Goal: Obtain resource: Obtain resource

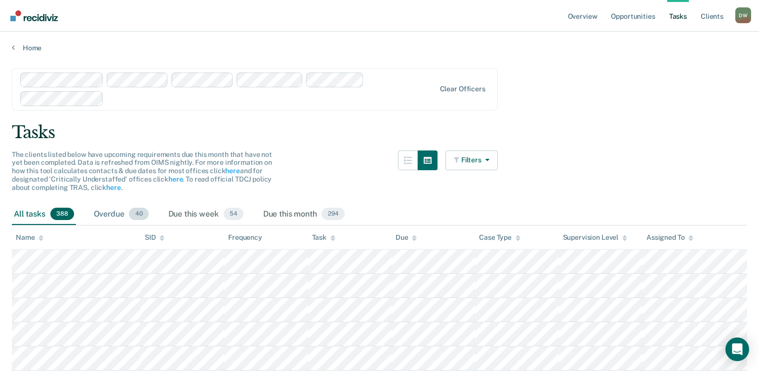
click at [120, 217] on div "Overdue 40" at bounding box center [121, 215] width 59 height 22
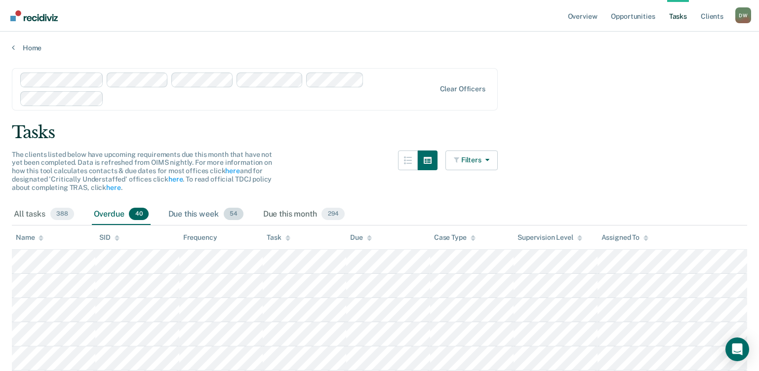
click at [182, 215] on div "Due this week 54" at bounding box center [205, 215] width 79 height 22
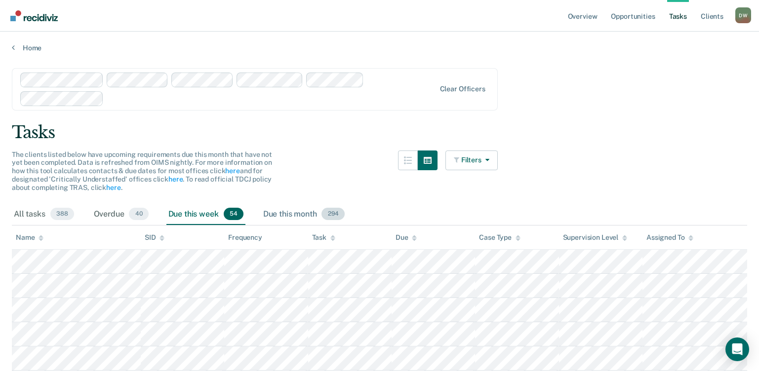
click at [277, 214] on div "Due this month 294" at bounding box center [304, 215] width 86 height 22
click at [31, 217] on div "All tasks 388" at bounding box center [44, 215] width 64 height 22
click at [627, 18] on link "Opportunities" at bounding box center [633, 16] width 48 height 32
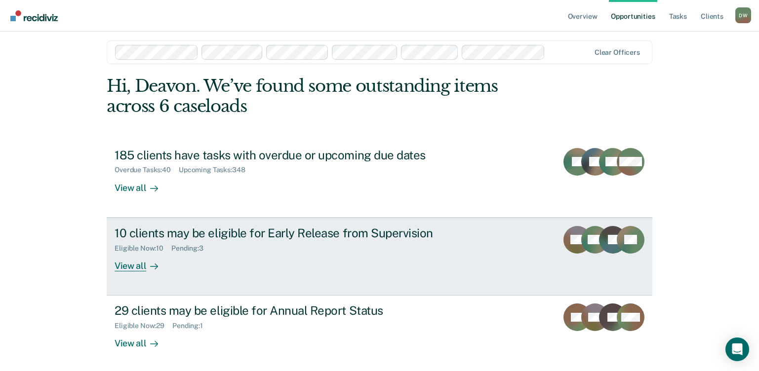
scroll to position [9, 0]
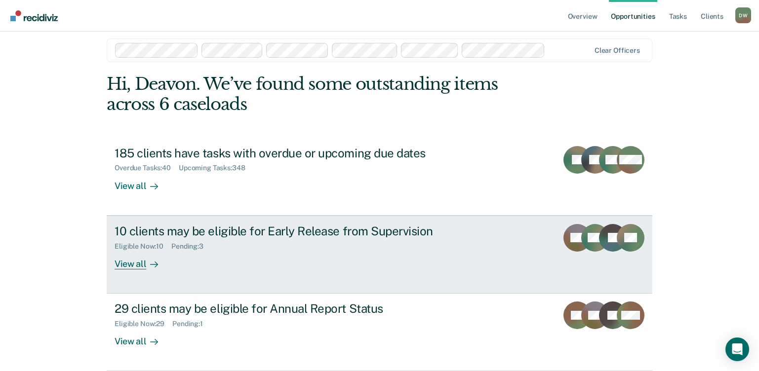
click at [128, 262] on div "View all" at bounding box center [142, 259] width 55 height 19
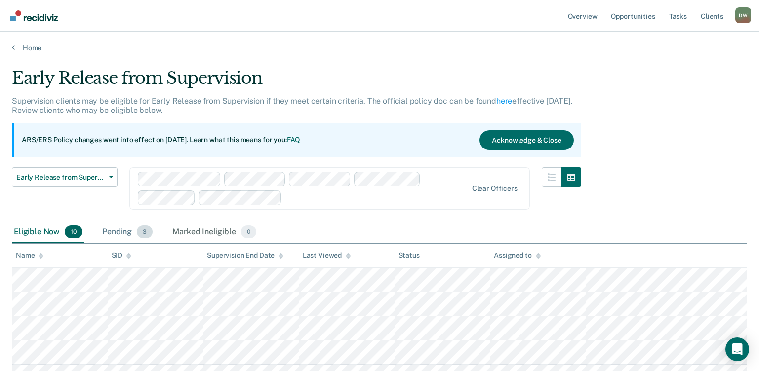
click at [136, 235] on div "Pending 3" at bounding box center [127, 233] width 54 height 22
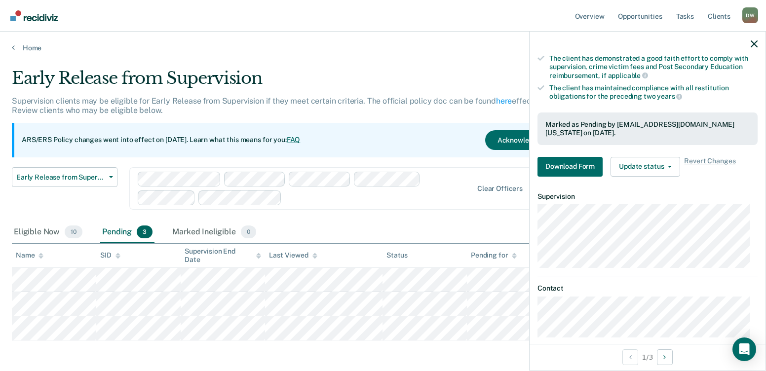
scroll to position [210, 0]
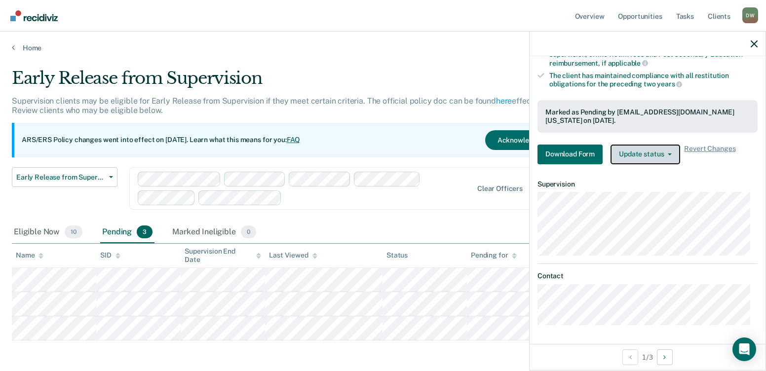
click at [639, 154] on button "Update status" at bounding box center [646, 155] width 70 height 20
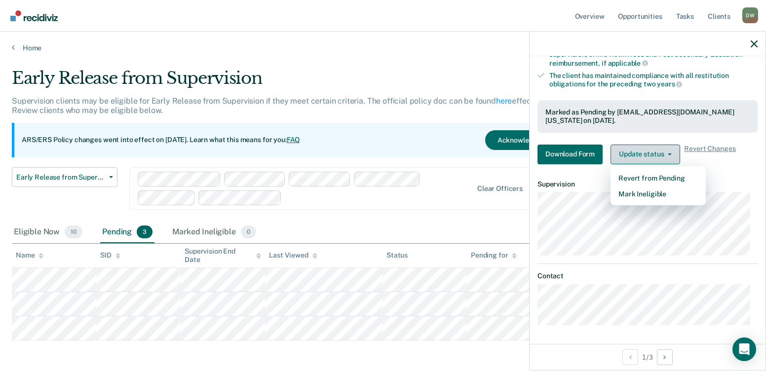
click at [639, 154] on button "Update status" at bounding box center [646, 155] width 70 height 20
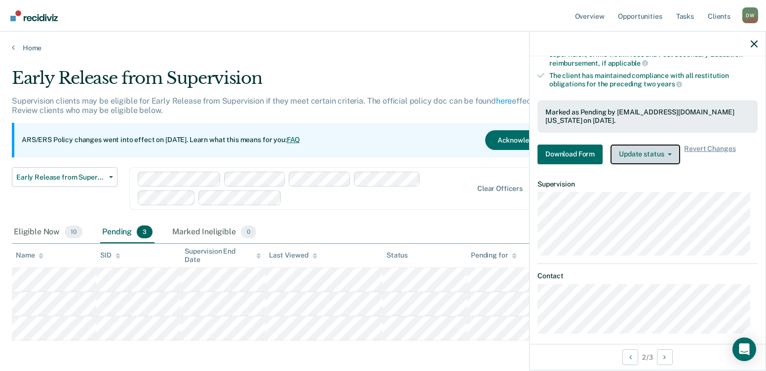
click at [649, 155] on button "Update status" at bounding box center [646, 155] width 70 height 20
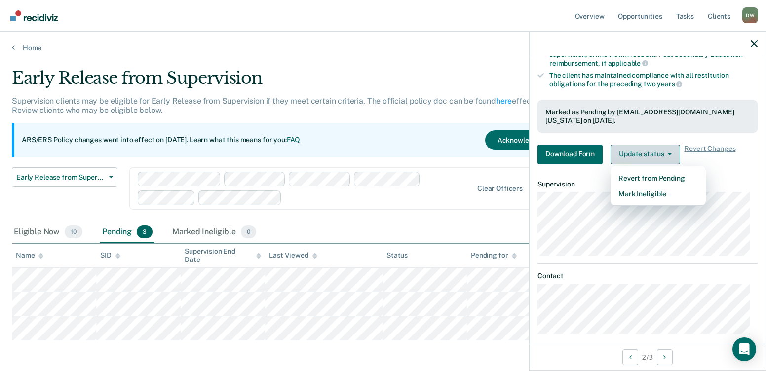
click at [649, 155] on button "Update status" at bounding box center [646, 155] width 70 height 20
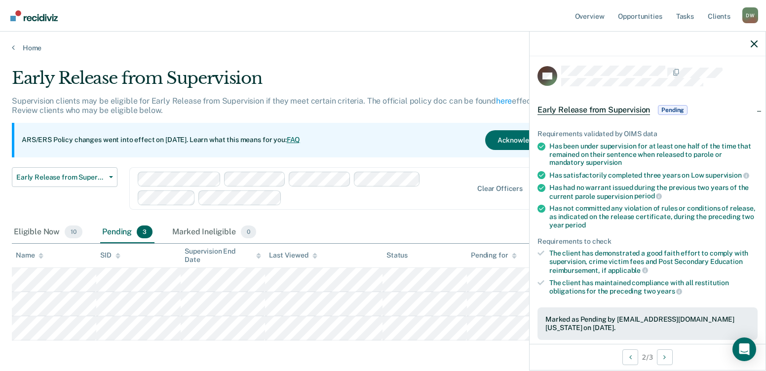
scroll to position [0, 0]
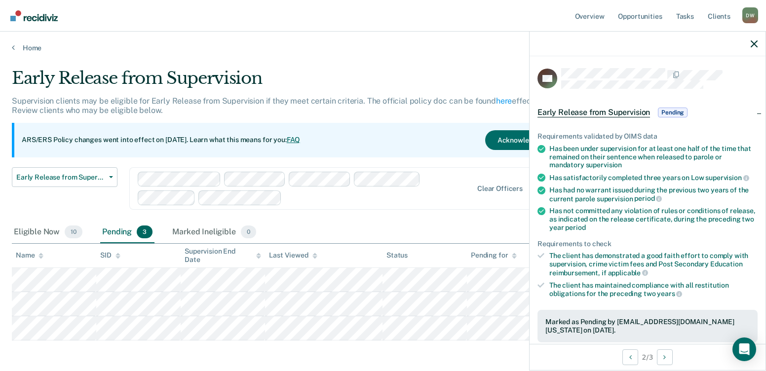
click at [666, 117] on div "Early Release from Supervision Pending" at bounding box center [614, 113] width 152 height 16
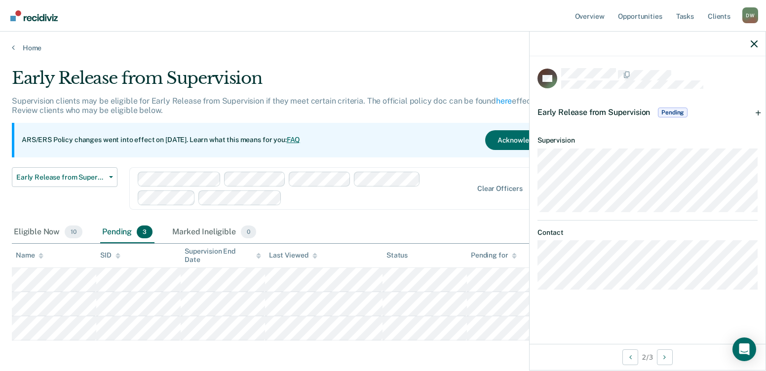
click at [666, 117] on div "Early Release from Supervision Pending" at bounding box center [614, 113] width 152 height 16
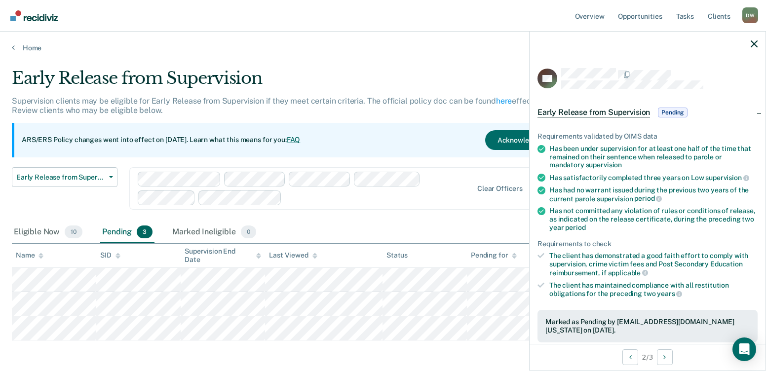
click at [422, 223] on div "Eligible Now 10 Pending 3 Marked Ineligible 0" at bounding box center [383, 233] width 743 height 22
click at [747, 47] on div at bounding box center [648, 44] width 236 height 25
click at [751, 48] on div at bounding box center [648, 44] width 236 height 25
click at [753, 47] on icon "button" at bounding box center [754, 43] width 7 height 7
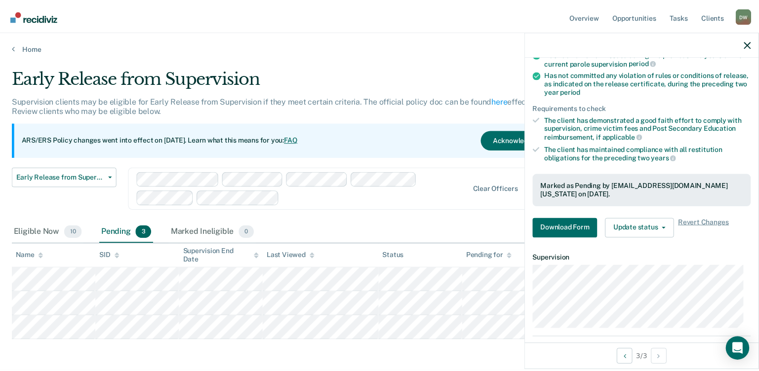
scroll to position [148, 0]
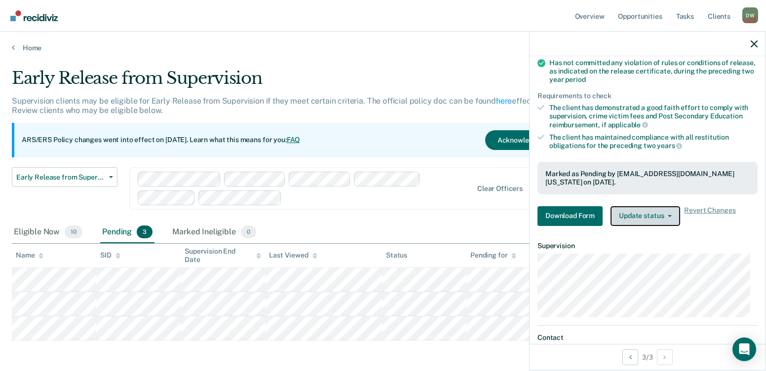
click at [641, 216] on button "Update status" at bounding box center [646, 216] width 70 height 20
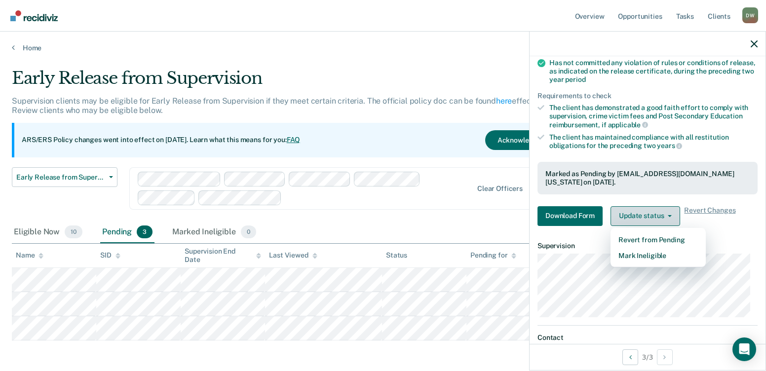
click at [641, 216] on button "Update status" at bounding box center [646, 216] width 70 height 20
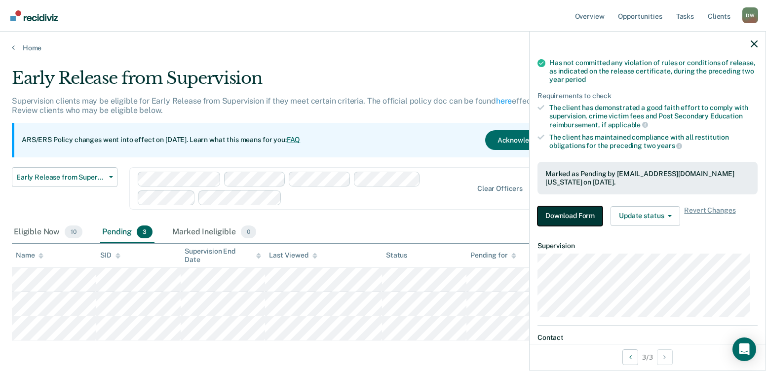
click at [580, 210] on button "Download Form" at bounding box center [570, 216] width 65 height 20
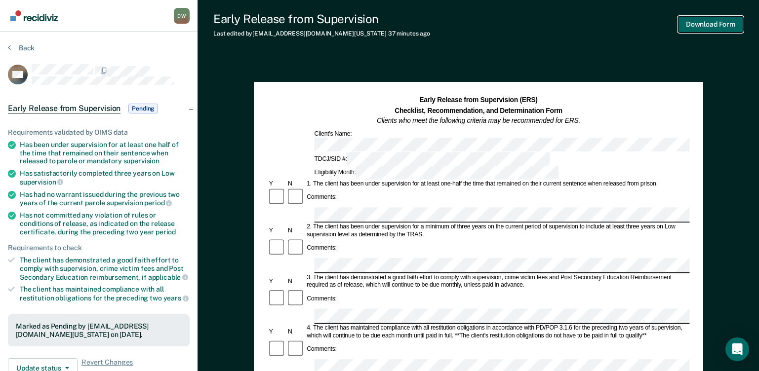
click at [700, 23] on button "Download Form" at bounding box center [710, 24] width 65 height 16
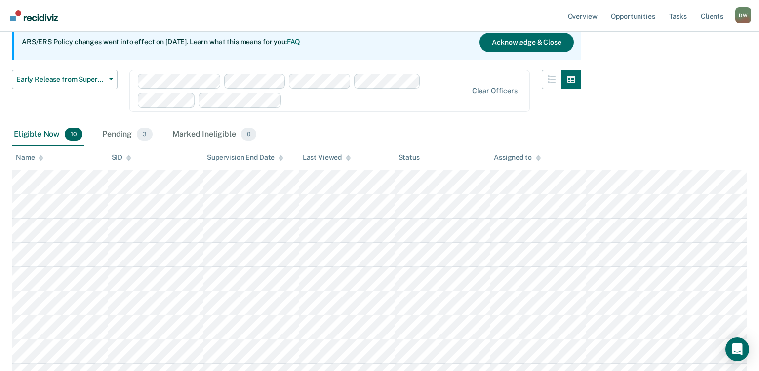
scroll to position [99, 0]
click at [115, 132] on div "Pending 3" at bounding box center [127, 134] width 54 height 22
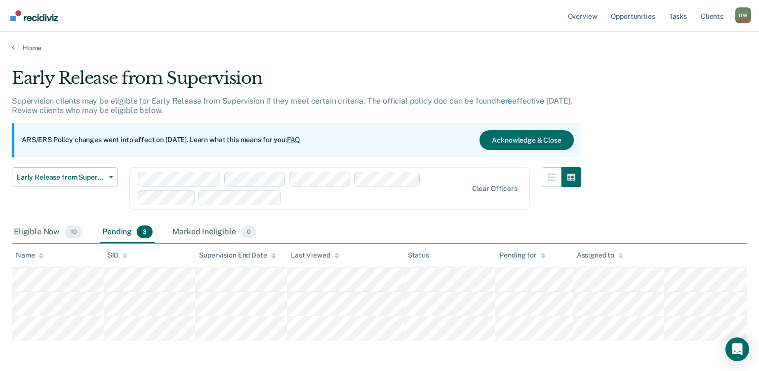
scroll to position [0, 0]
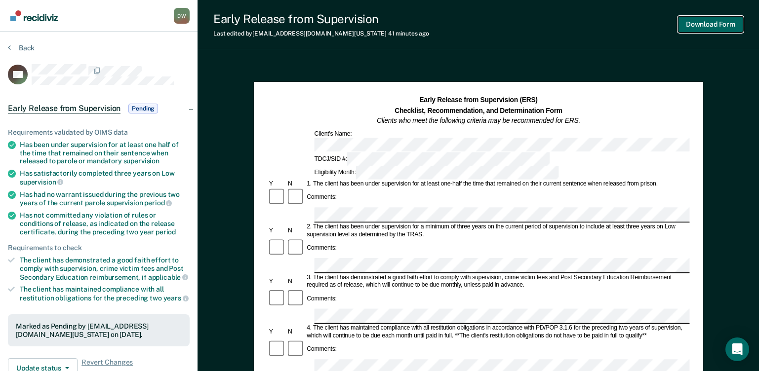
click at [684, 26] on button "Download Form" at bounding box center [710, 24] width 65 height 16
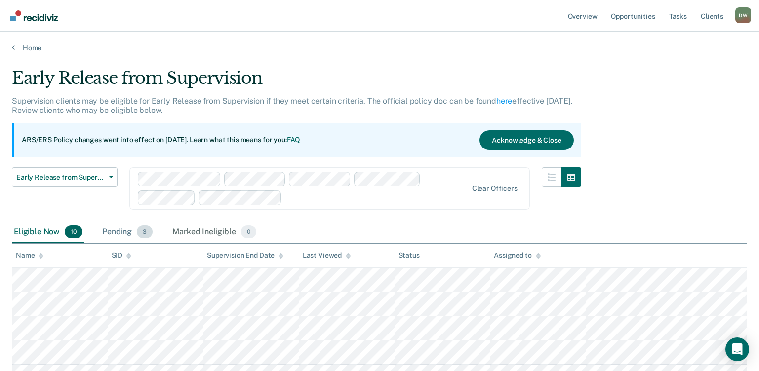
click at [124, 232] on div "Pending 3" at bounding box center [127, 233] width 54 height 22
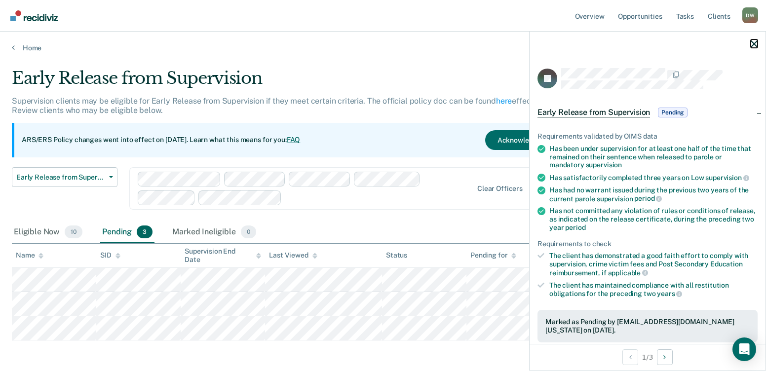
click at [756, 39] on button "button" at bounding box center [754, 43] width 7 height 8
click at [758, 41] on div at bounding box center [648, 44] width 236 height 25
click at [752, 48] on div at bounding box center [648, 44] width 236 height 25
click at [753, 46] on icon "button" at bounding box center [754, 43] width 7 height 7
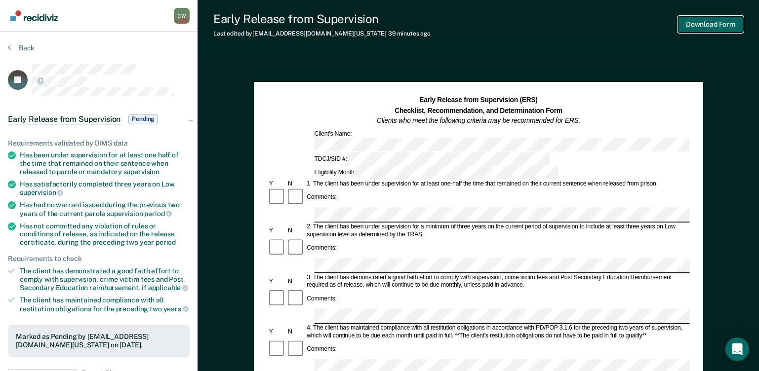
click at [700, 25] on button "Download Form" at bounding box center [710, 24] width 65 height 16
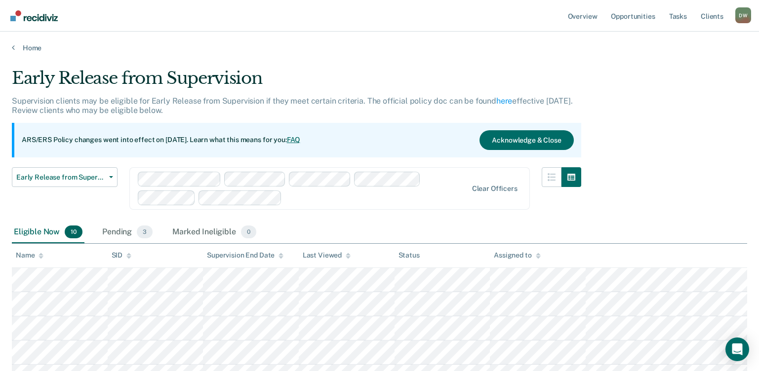
click at [20, 43] on div "Home" at bounding box center [379, 42] width 759 height 21
click at [20, 47] on link "Home" at bounding box center [379, 47] width 735 height 9
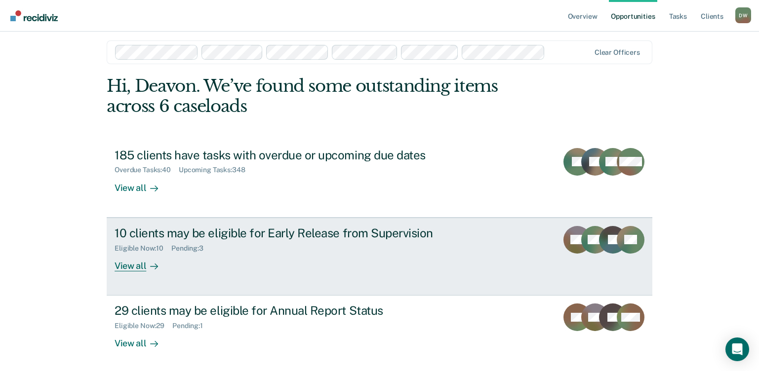
scroll to position [9, 0]
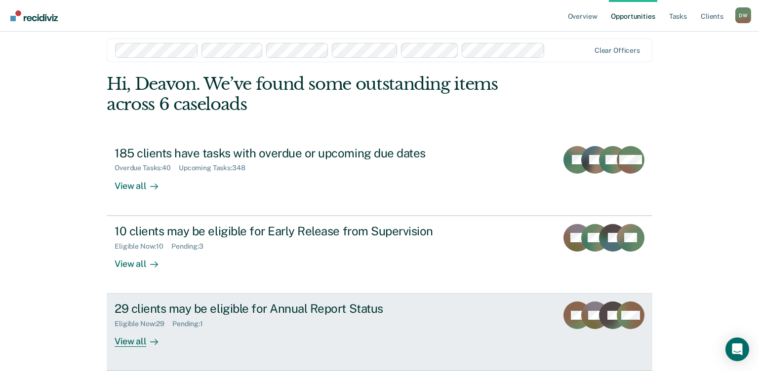
click at [135, 340] on div "View all" at bounding box center [142, 337] width 55 height 19
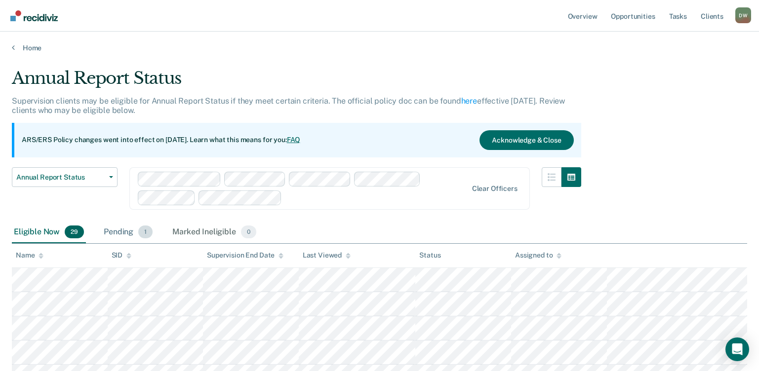
click at [118, 231] on div "Pending 1" at bounding box center [128, 233] width 53 height 22
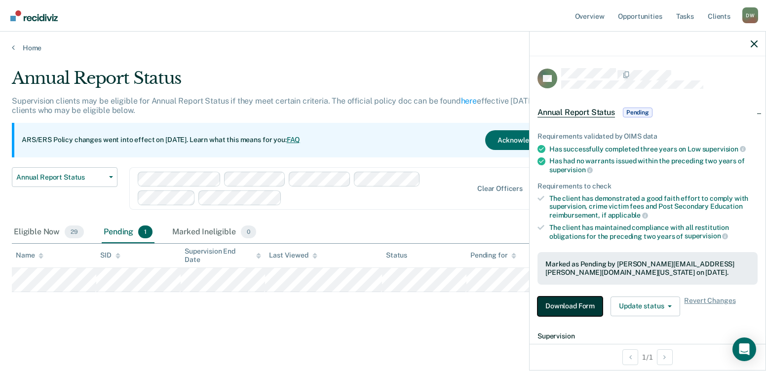
click at [569, 308] on button "Download Form" at bounding box center [570, 307] width 65 height 20
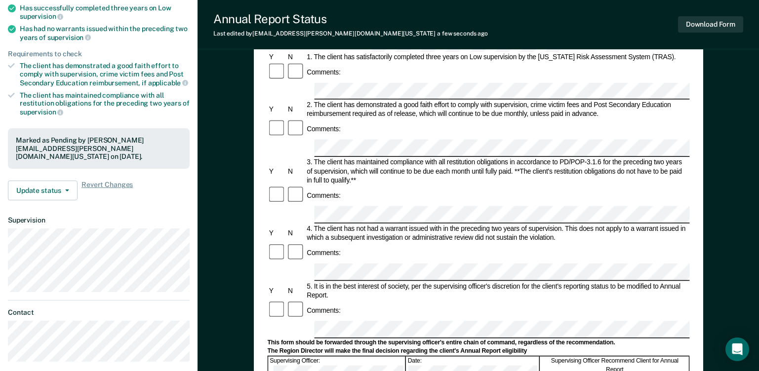
scroll to position [148, 0]
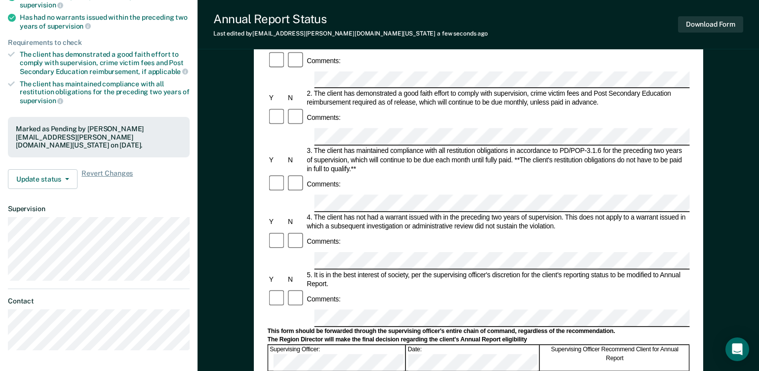
click at [111, 192] on div "Requirements validated by OIMS data Has successfully completed three years on L…" at bounding box center [98, 80] width 197 height 233
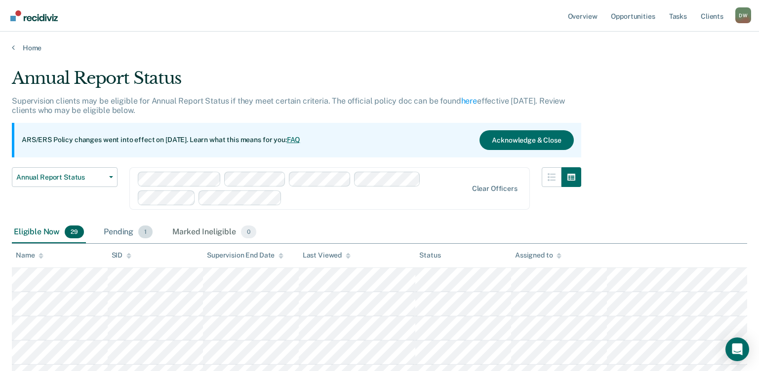
click at [116, 230] on div "Pending 1" at bounding box center [128, 233] width 53 height 22
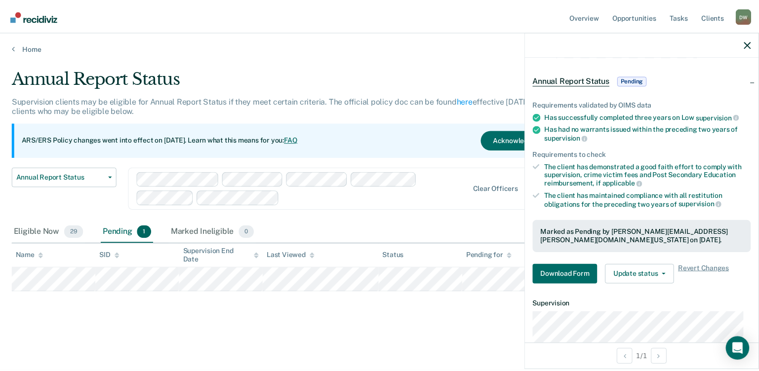
scroll to position [49, 0]
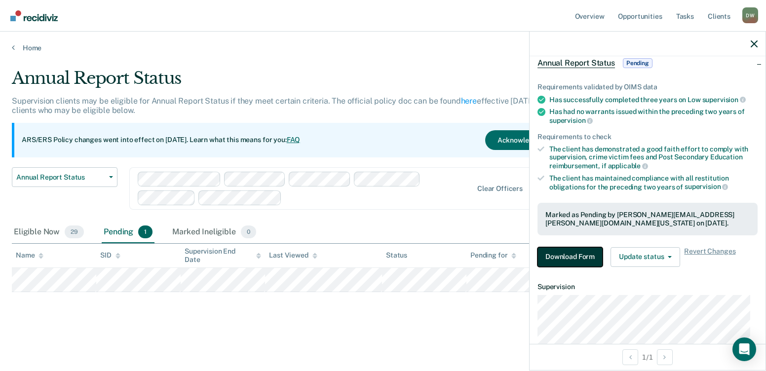
click at [556, 247] on button "Download Form" at bounding box center [570, 257] width 65 height 20
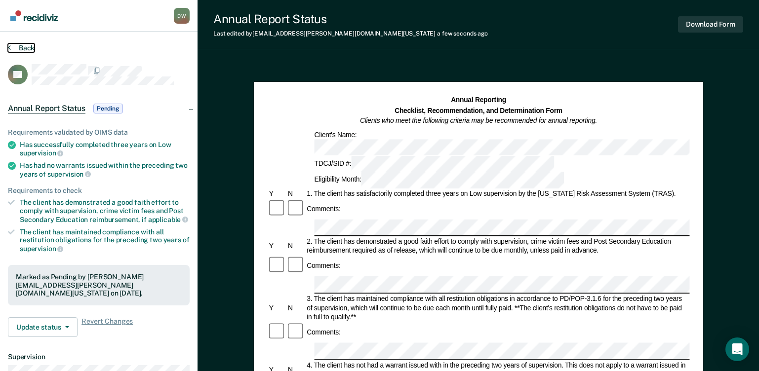
click at [19, 51] on button "Back" at bounding box center [21, 47] width 27 height 9
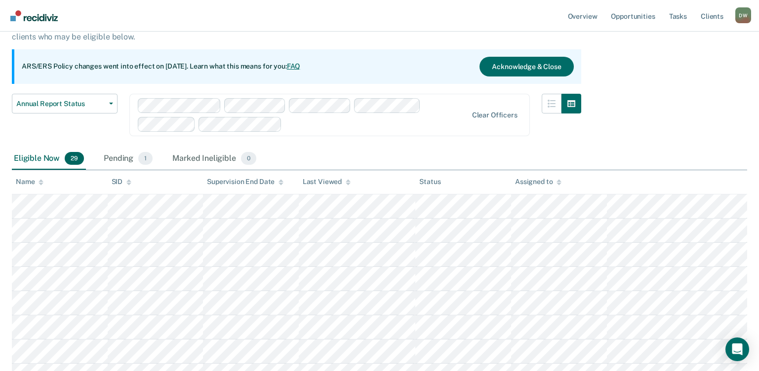
scroll to position [99, 0]
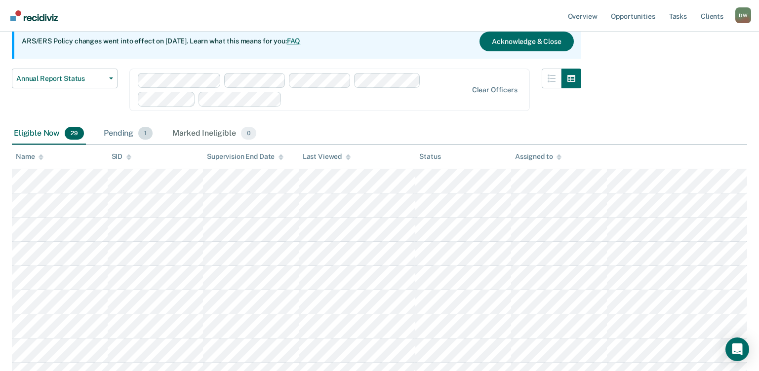
click at [113, 136] on div "Pending 1" at bounding box center [128, 134] width 53 height 22
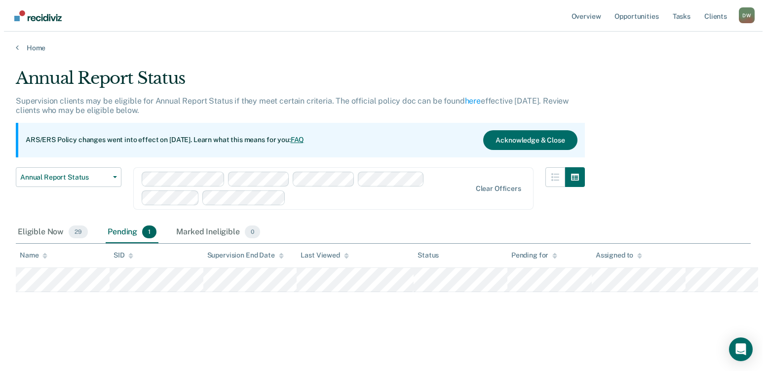
scroll to position [0, 0]
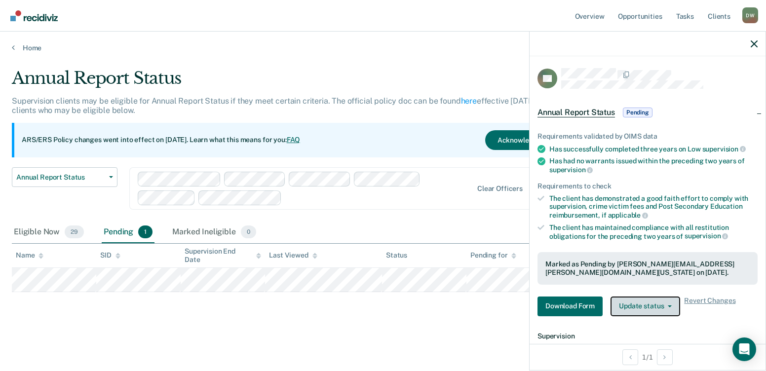
click at [638, 309] on button "Update status" at bounding box center [646, 307] width 70 height 20
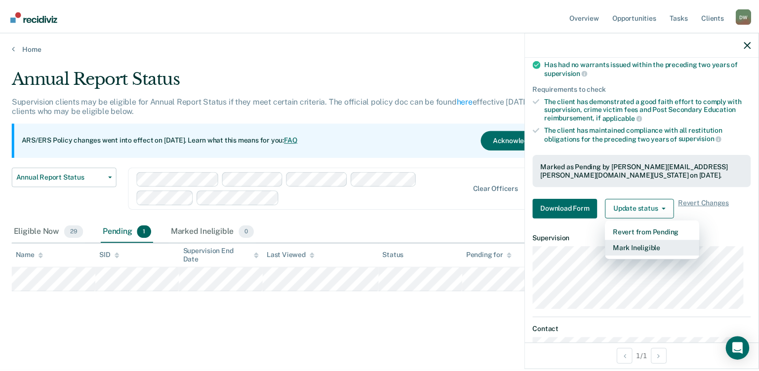
scroll to position [99, 0]
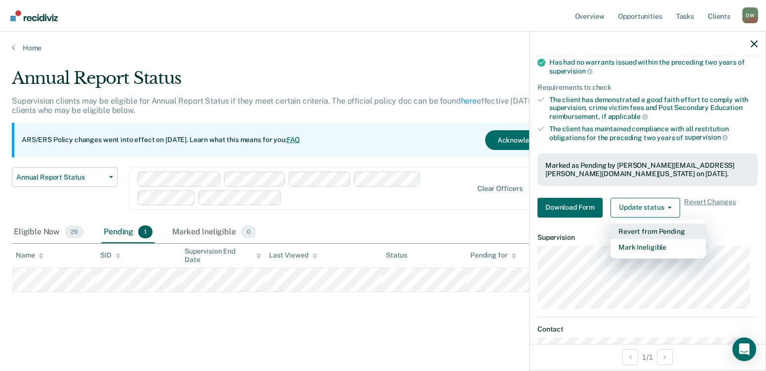
click at [634, 227] on button "Revert from Pending" at bounding box center [658, 232] width 95 height 16
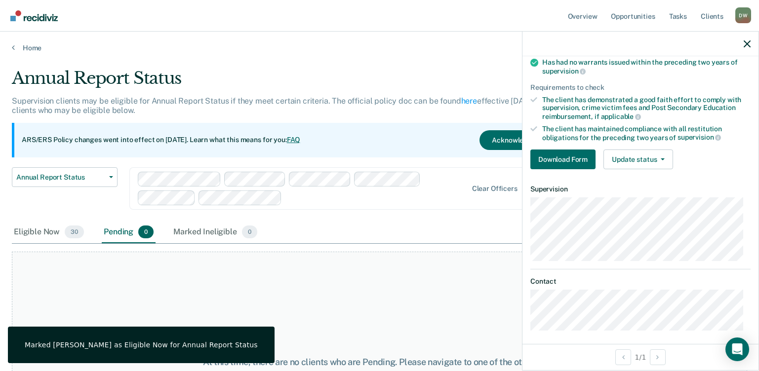
click at [284, 294] on div "At this time, there are no clients who are Pending. Please navigate to one of t…" at bounding box center [379, 362] width 735 height 221
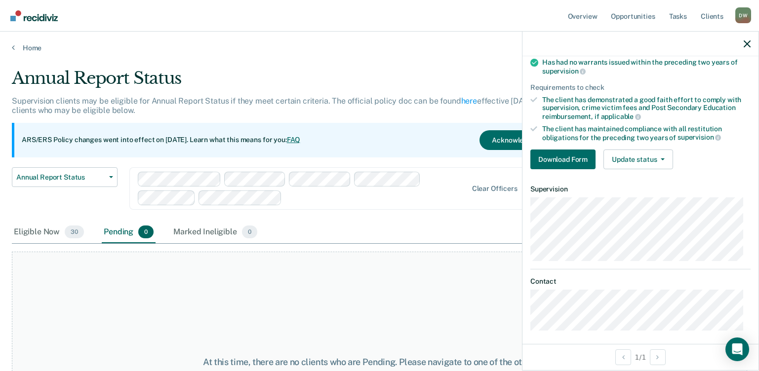
click at [742, 41] on div at bounding box center [640, 44] width 236 height 25
click at [740, 35] on div at bounding box center [640, 44] width 236 height 25
click at [750, 41] on icon "button" at bounding box center [747, 43] width 7 height 7
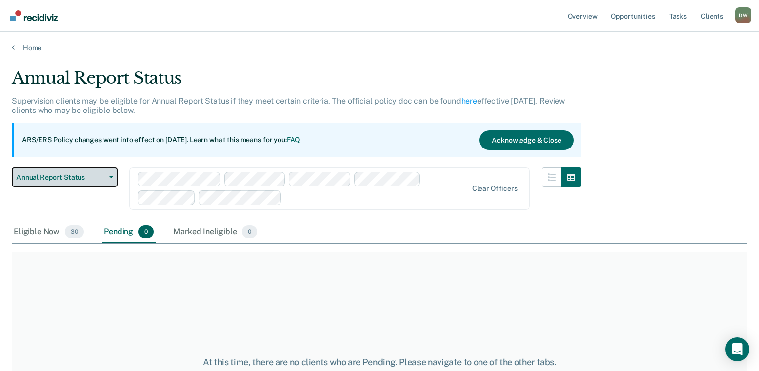
click at [66, 176] on span "Annual Report Status" at bounding box center [60, 177] width 89 height 8
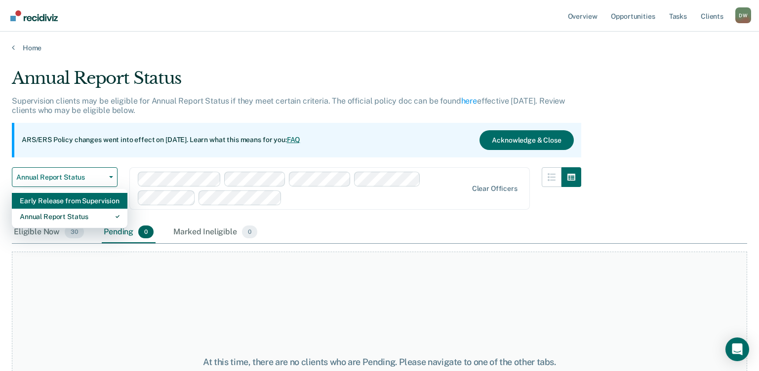
click at [66, 194] on div "Early Release from Supervision" at bounding box center [70, 201] width 100 height 16
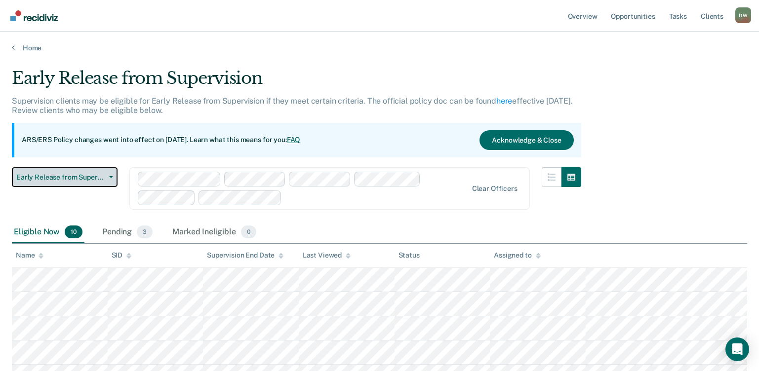
scroll to position [49, 0]
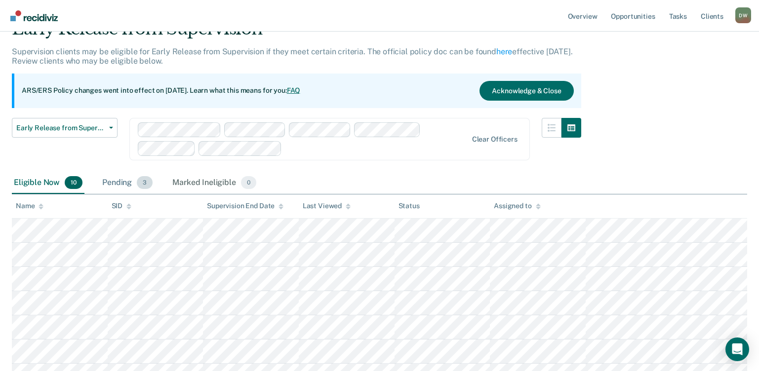
click at [113, 188] on div "Pending 3" at bounding box center [127, 183] width 54 height 22
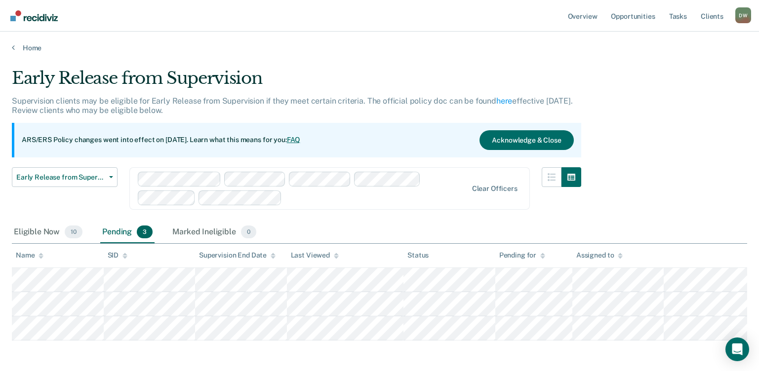
scroll to position [0, 0]
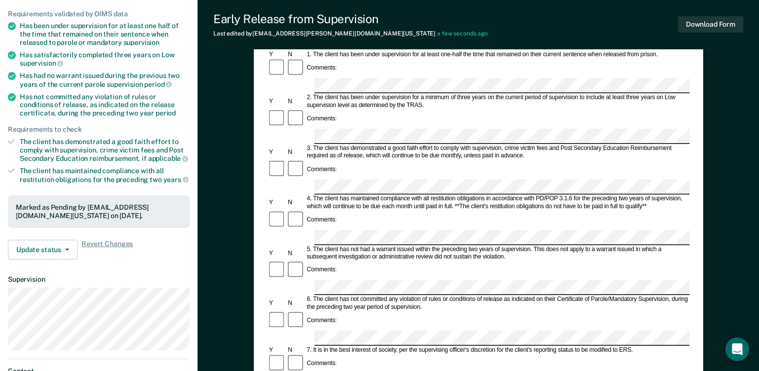
scroll to position [28, 0]
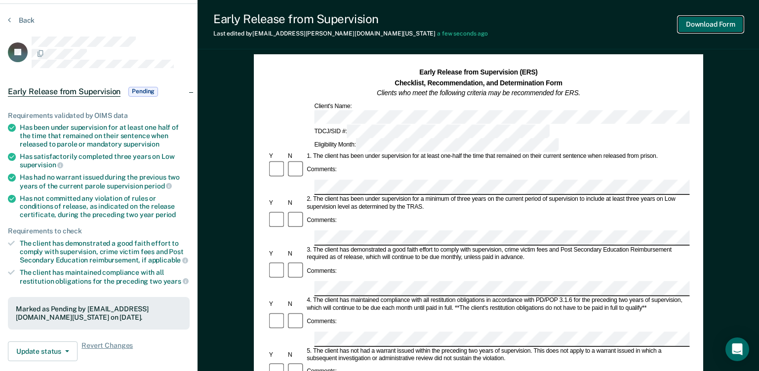
click at [716, 26] on button "Download Form" at bounding box center [710, 24] width 65 height 16
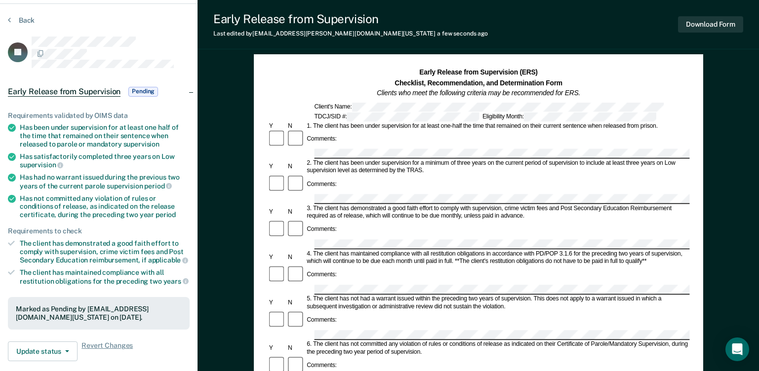
scroll to position [0, 0]
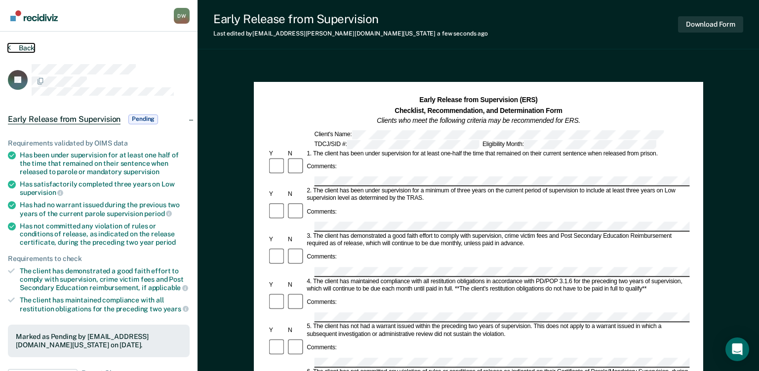
click at [21, 47] on button "Back" at bounding box center [21, 47] width 27 height 9
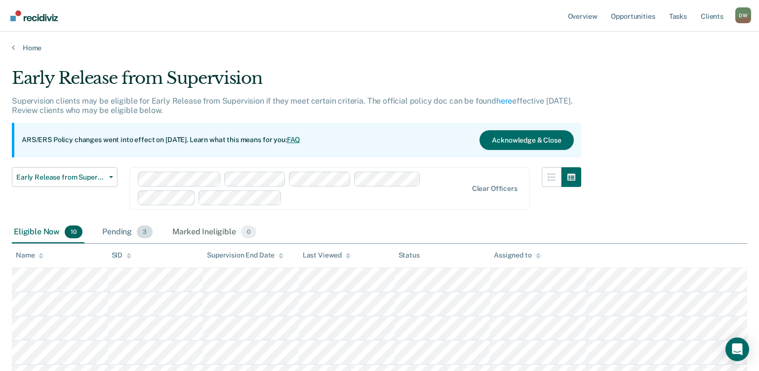
click at [132, 229] on div "Pending 3" at bounding box center [127, 233] width 54 height 22
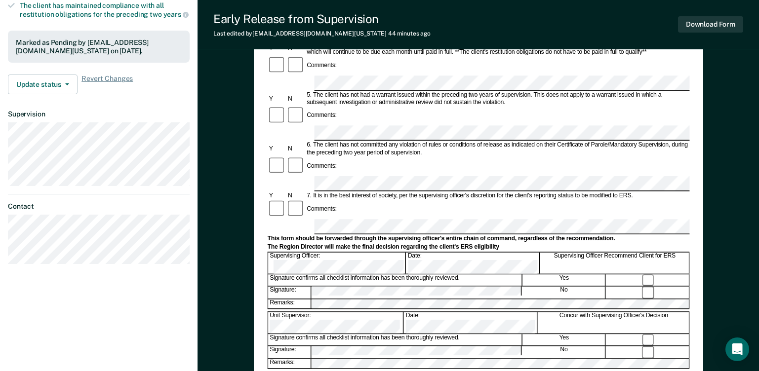
scroll to position [274, 0]
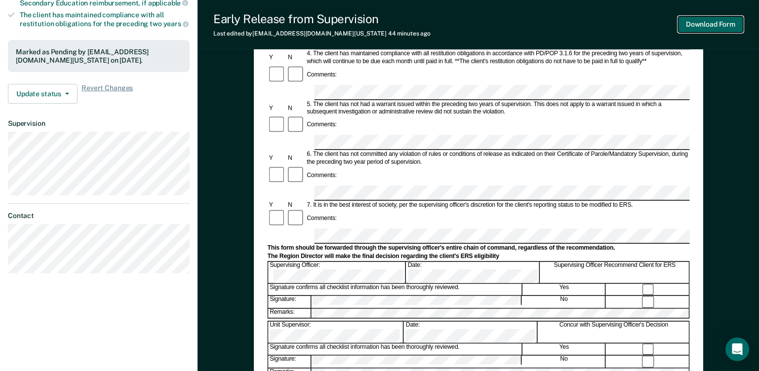
click at [697, 28] on button "Download Form" at bounding box center [710, 24] width 65 height 16
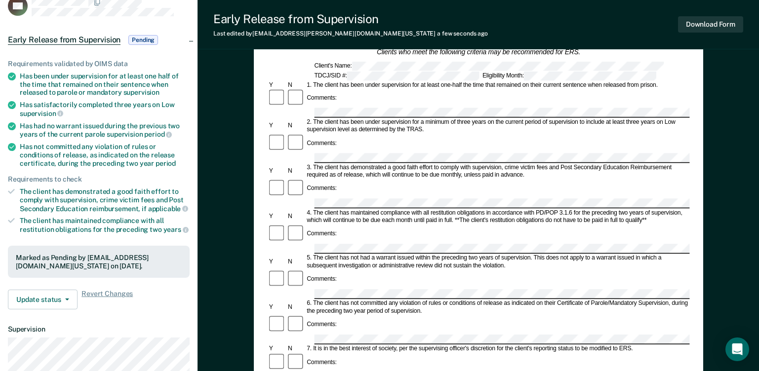
scroll to position [0, 0]
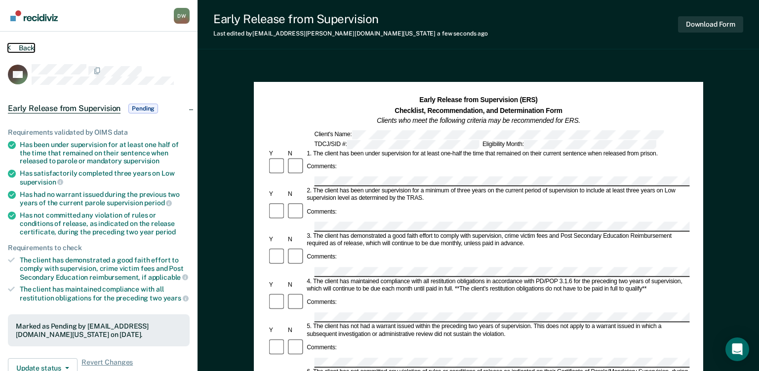
click at [17, 47] on button "Back" at bounding box center [21, 47] width 27 height 9
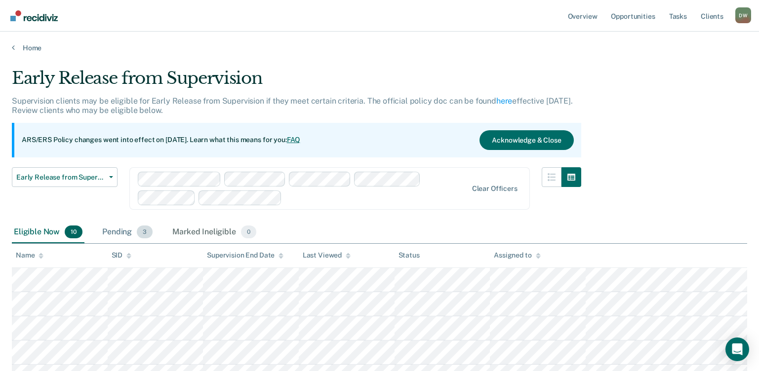
click at [110, 227] on div "Pending 3" at bounding box center [127, 233] width 54 height 22
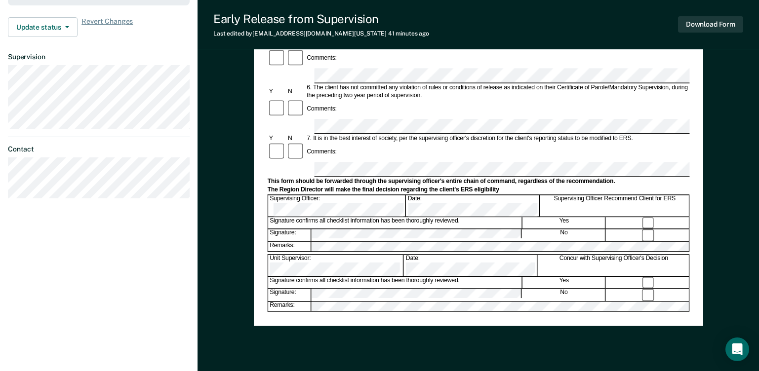
scroll to position [225, 0]
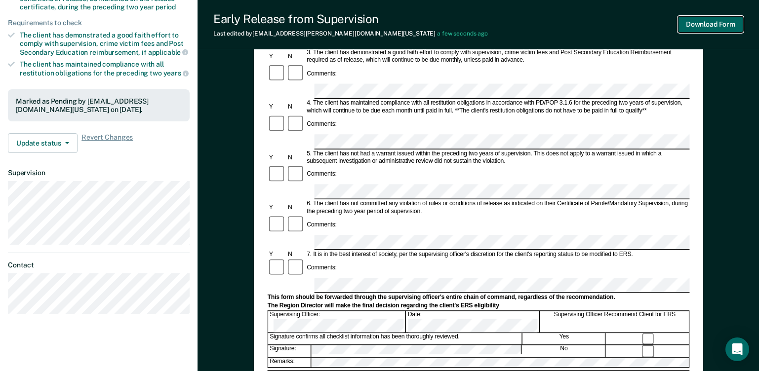
click at [723, 22] on button "Download Form" at bounding box center [710, 24] width 65 height 16
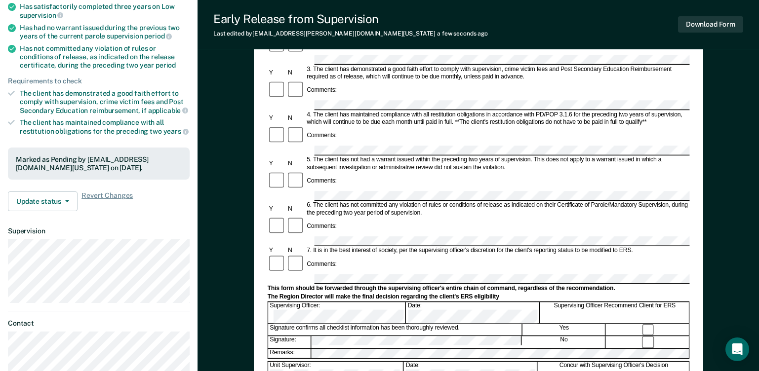
scroll to position [77, 0]
